Goal: Information Seeking & Learning: Learn about a topic

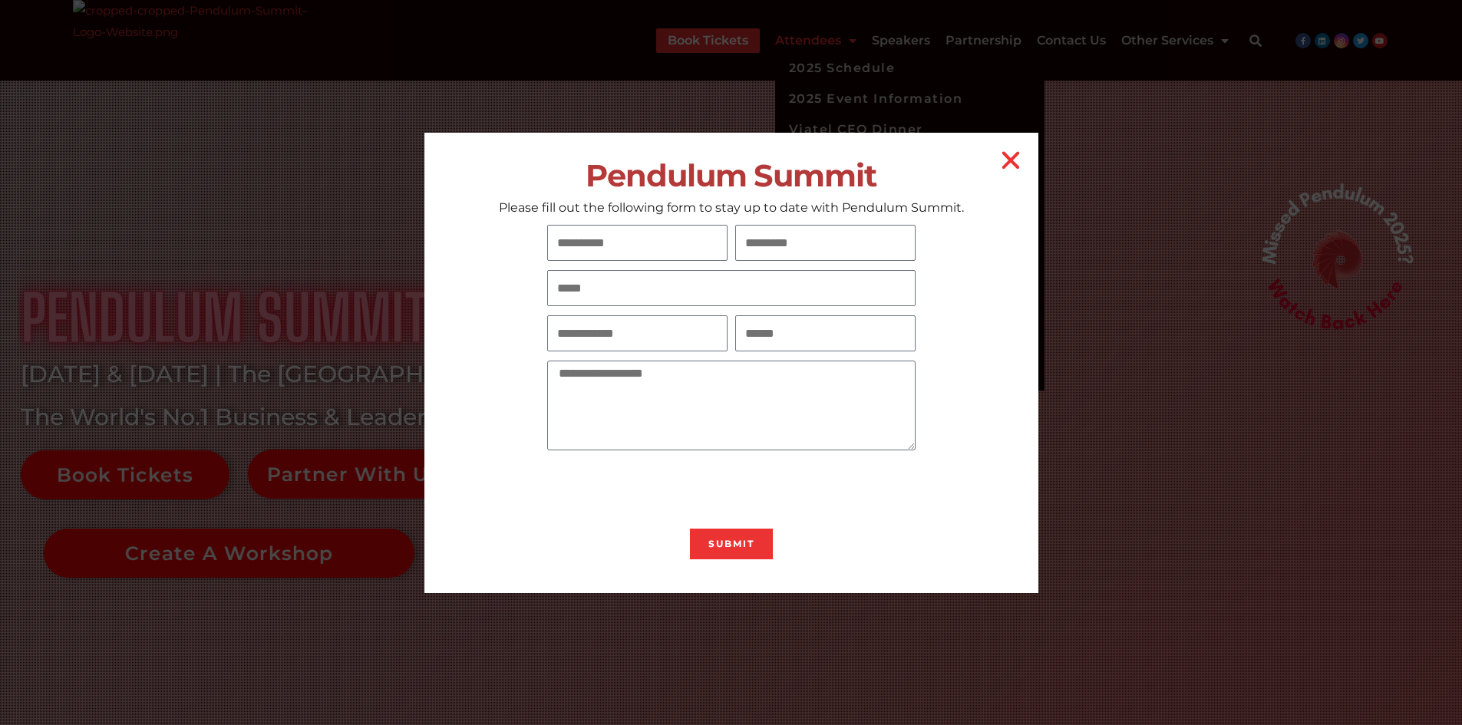
click at [849, 175] on h2 "Pendulum Summit" at bounding box center [731, 175] width 614 height 35
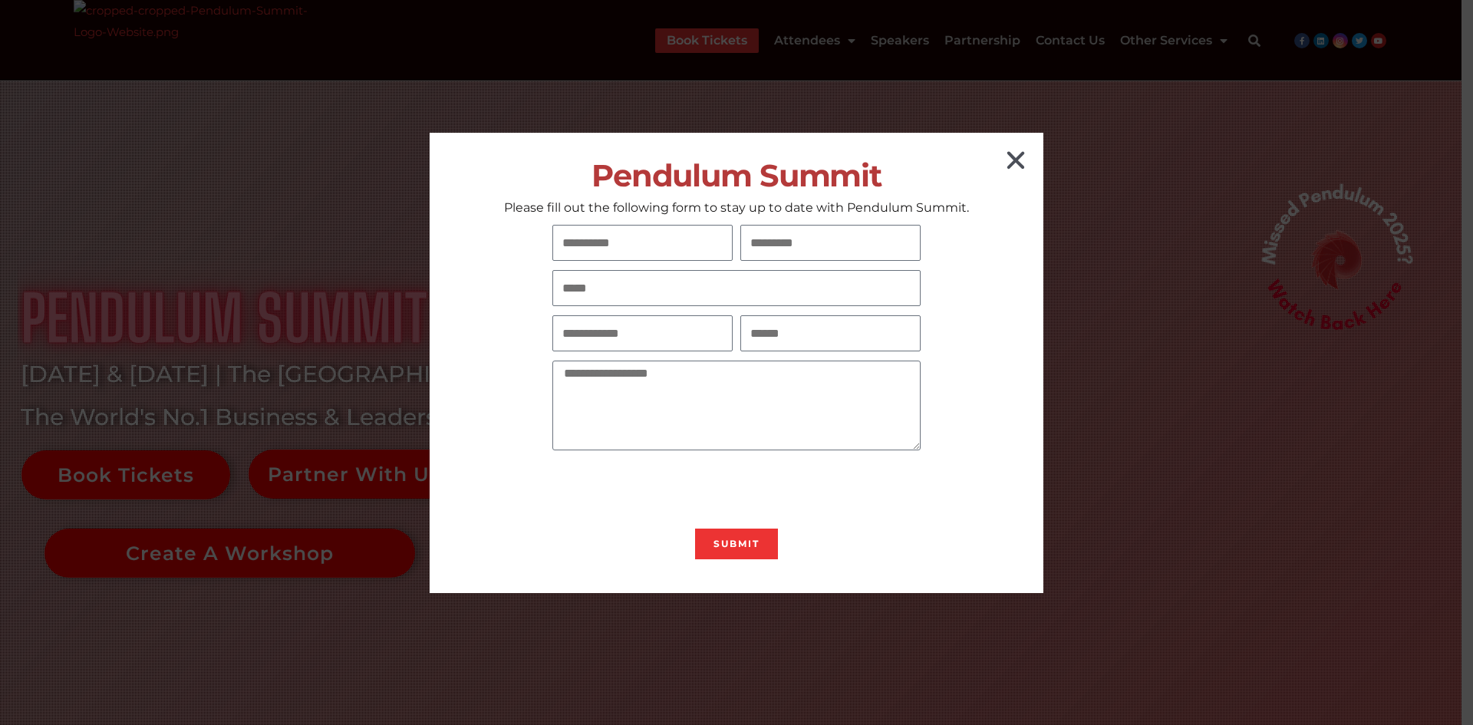
click at [1021, 150] on icon "Close" at bounding box center [1016, 160] width 25 height 25
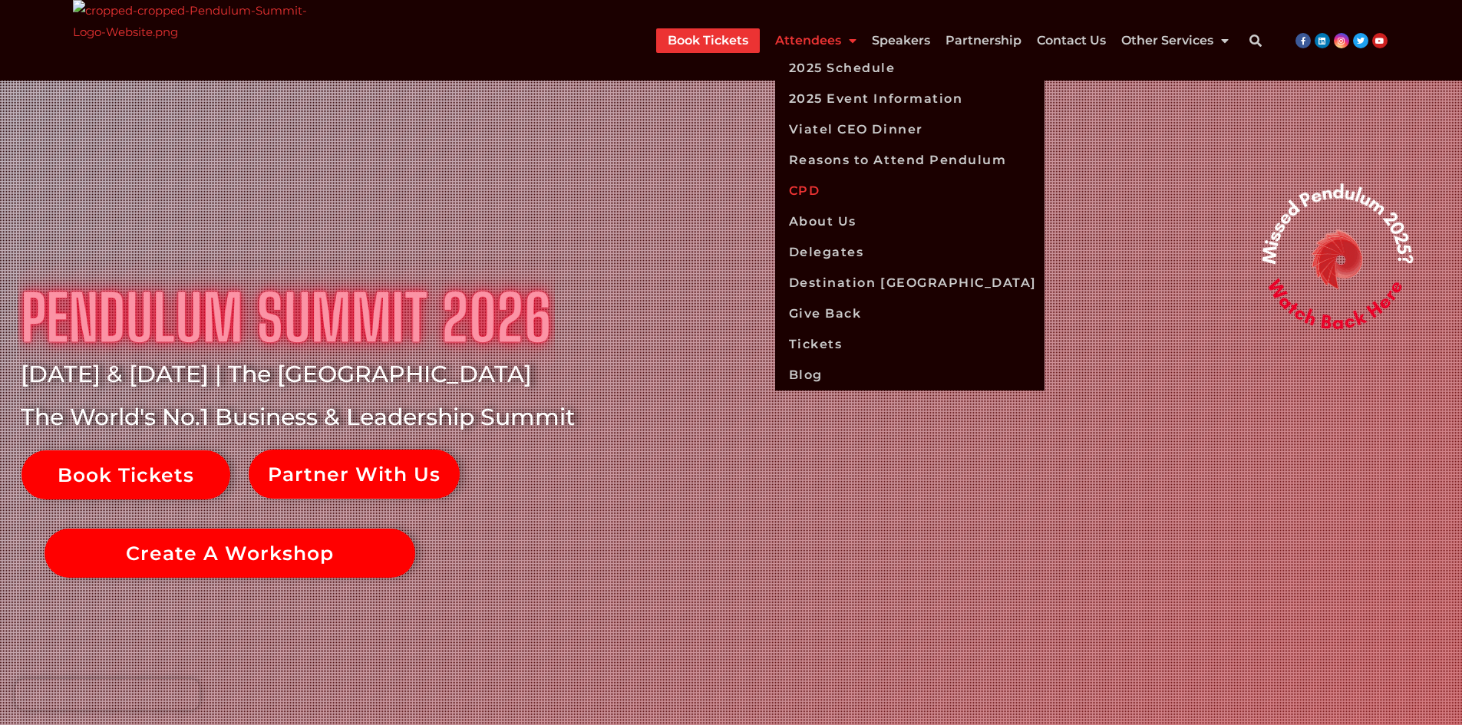
click at [811, 183] on link "CPD" at bounding box center [909, 191] width 269 height 31
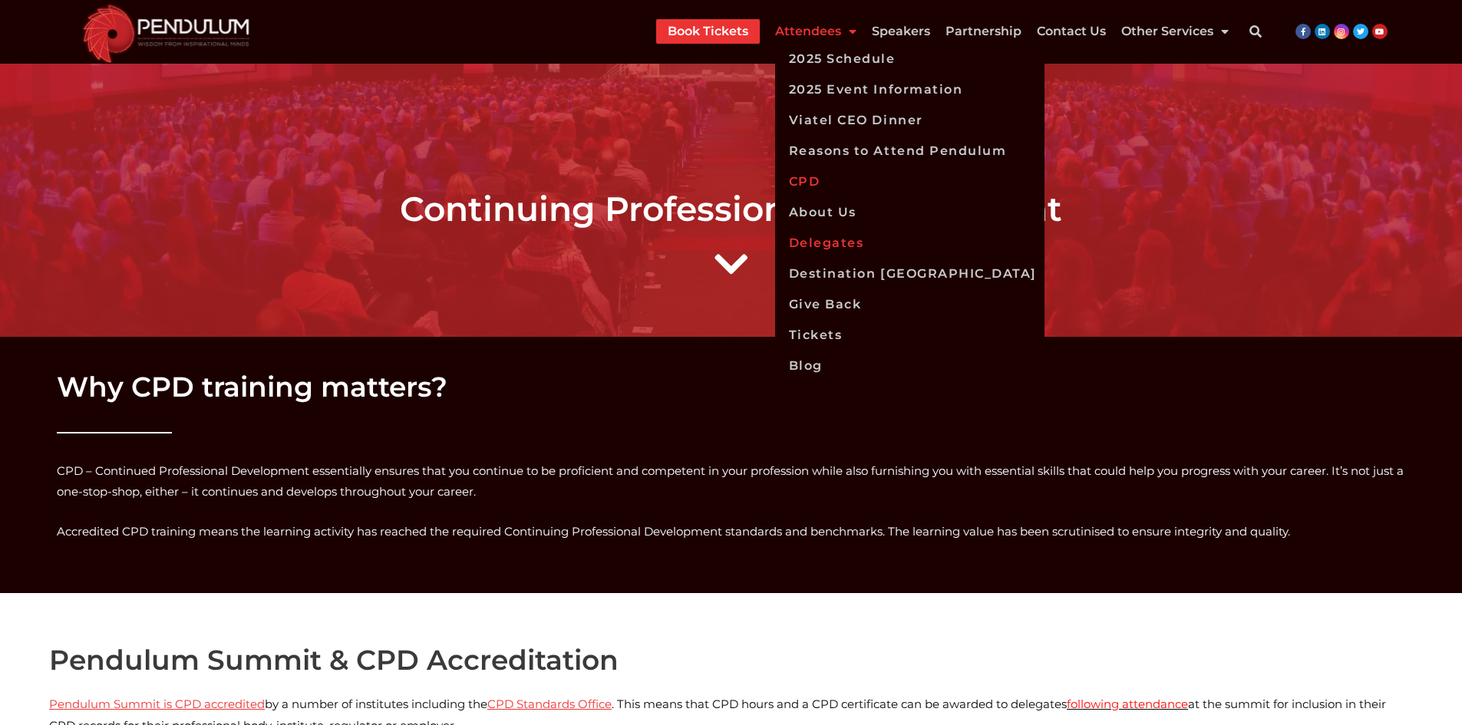
click at [836, 242] on link "Delegates" at bounding box center [909, 243] width 269 height 31
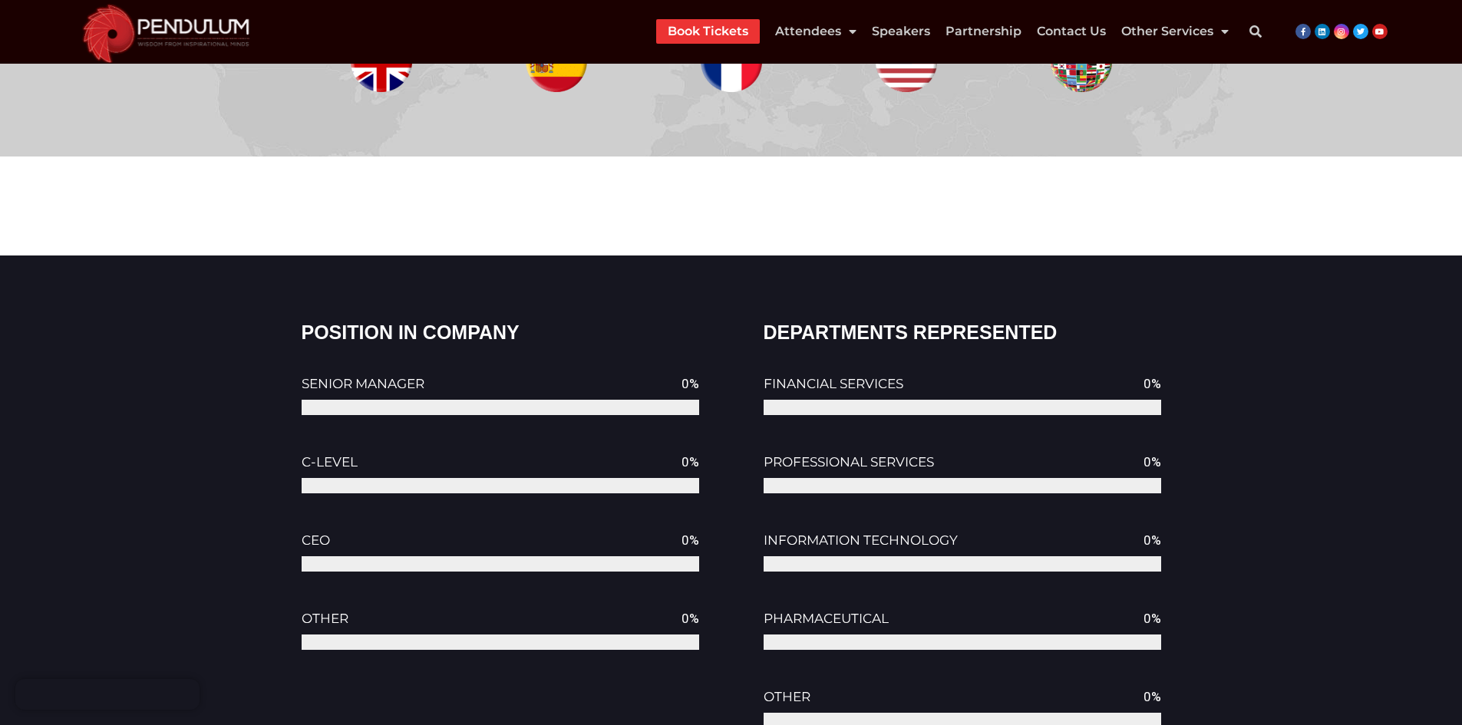
scroll to position [1688, 0]
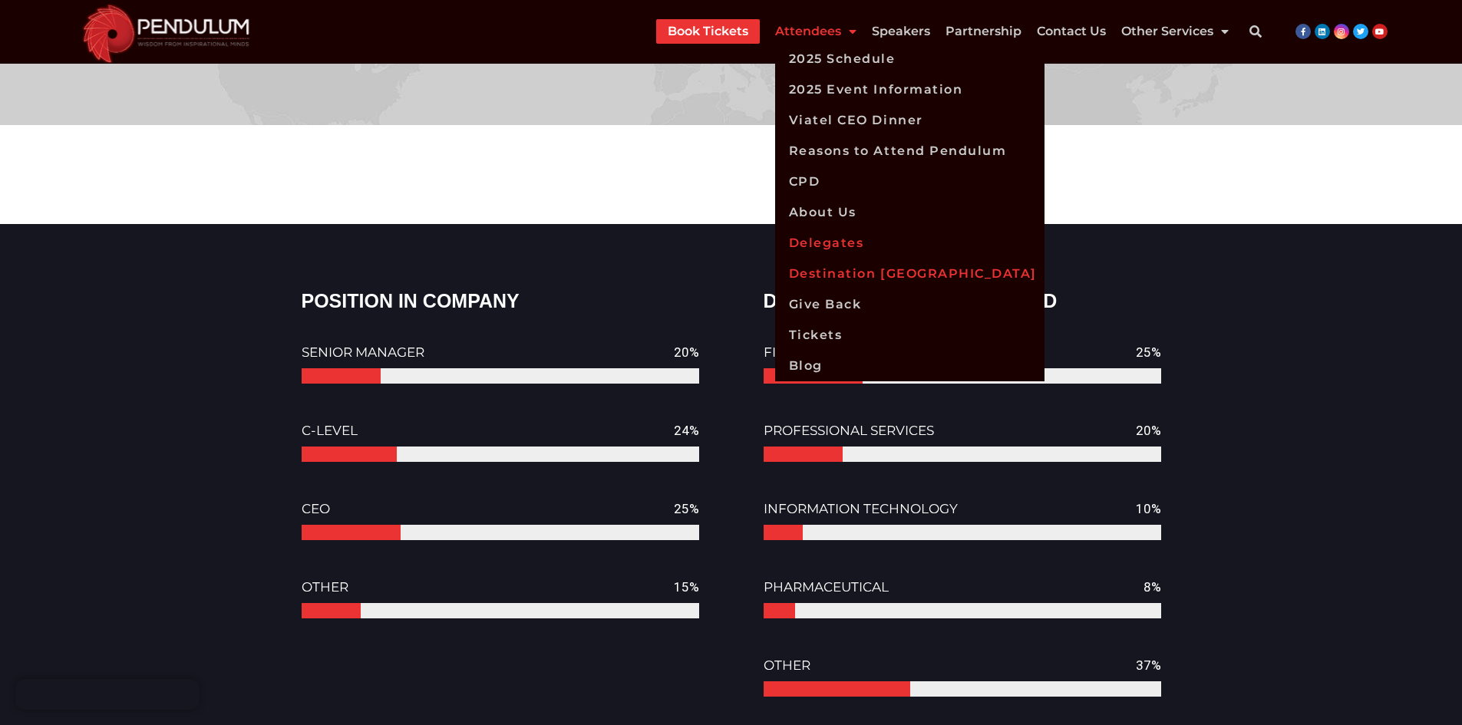
click at [821, 273] on link "Destination [GEOGRAPHIC_DATA]" at bounding box center [909, 274] width 269 height 31
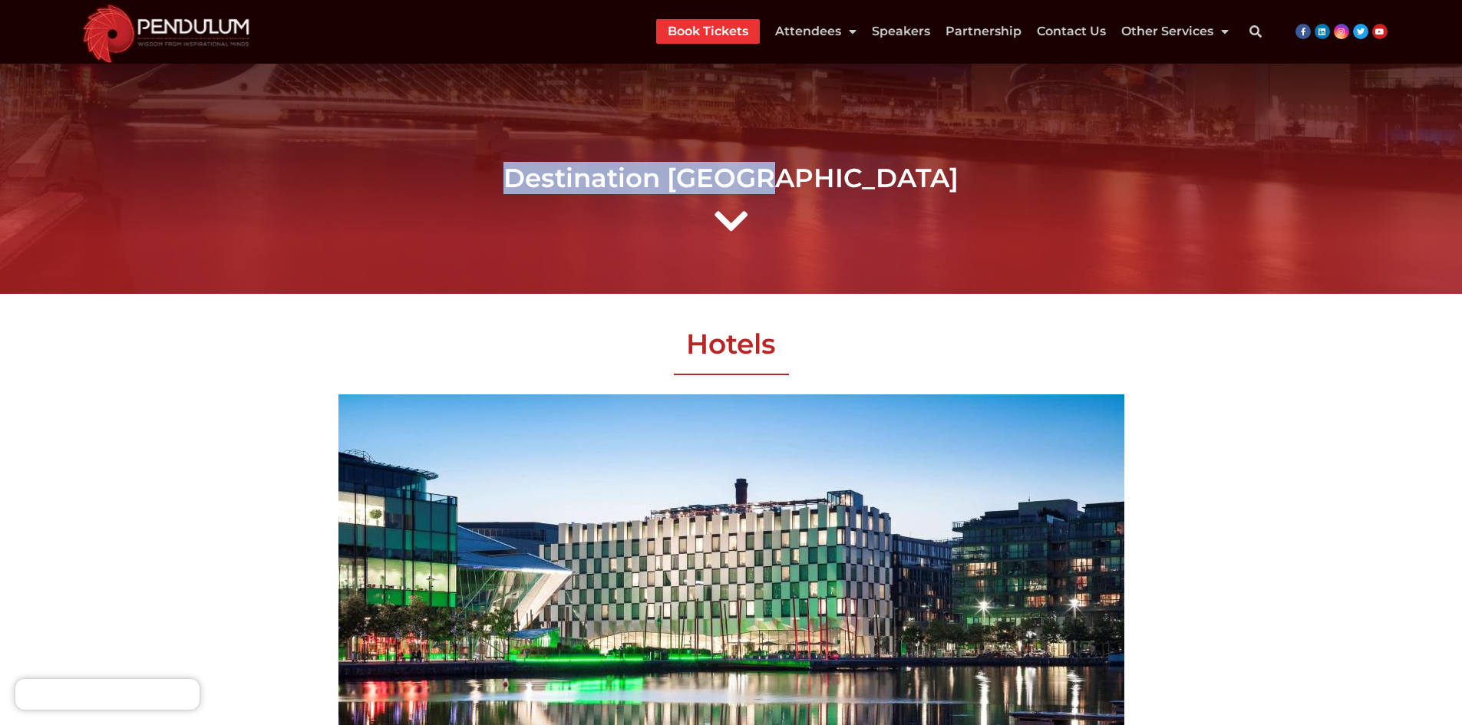
drag, startPoint x: 863, startPoint y: 165, endPoint x: 597, endPoint y: 158, distance: 266.4
click at [597, 158] on div "Destination [GEOGRAPHIC_DATA]" at bounding box center [731, 178] width 875 height 47
copy h1 "Destination [GEOGRAPHIC_DATA]"
